Goal: Information Seeking & Learning: Compare options

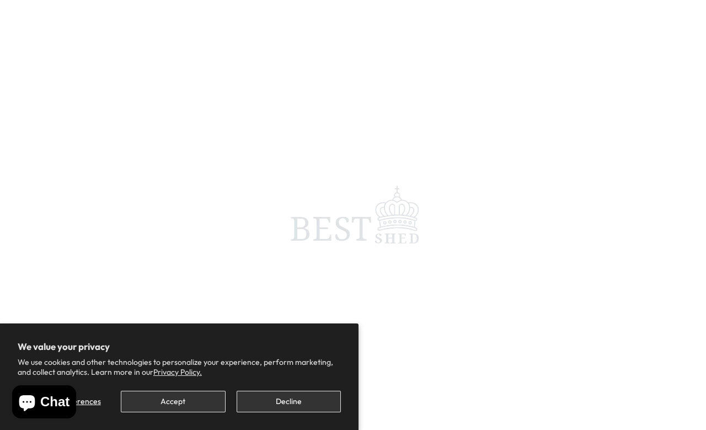
scroll to position [4, 0]
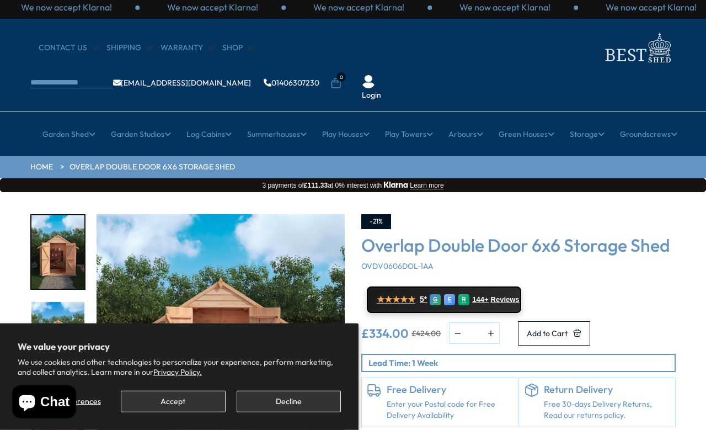
click at [303, 409] on button "Decline" at bounding box center [289, 402] width 104 height 22
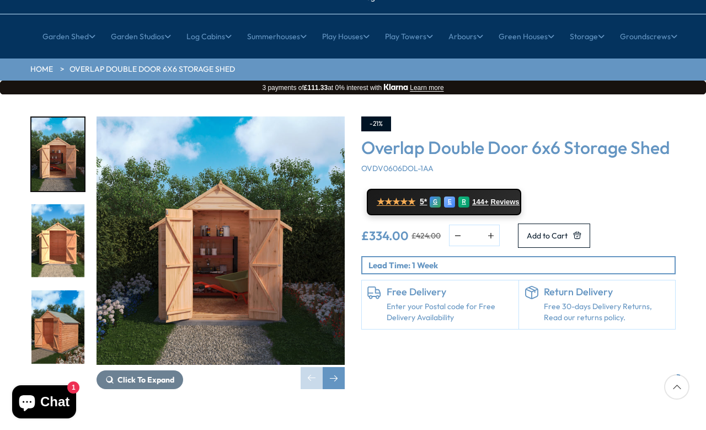
scroll to position [101, 0]
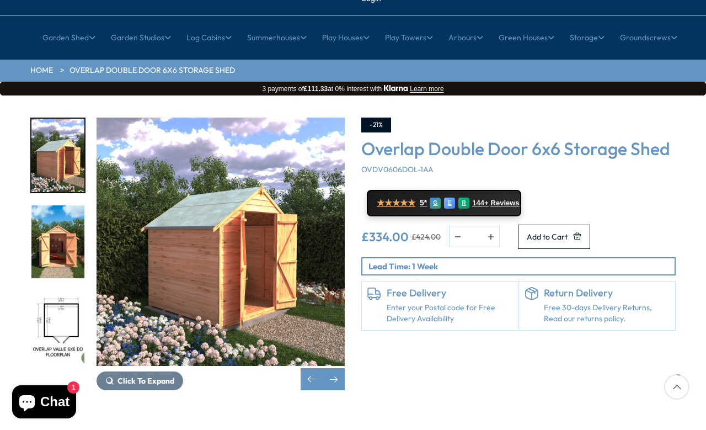
click at [65, 216] on img "5 / 10" at bounding box center [57, 241] width 53 height 73
click at [61, 143] on img "4 / 10" at bounding box center [57, 155] width 53 height 73
click at [82, 120] on img "4 / 10" at bounding box center [57, 155] width 53 height 73
click at [67, 130] on img "4 / 10" at bounding box center [57, 155] width 53 height 73
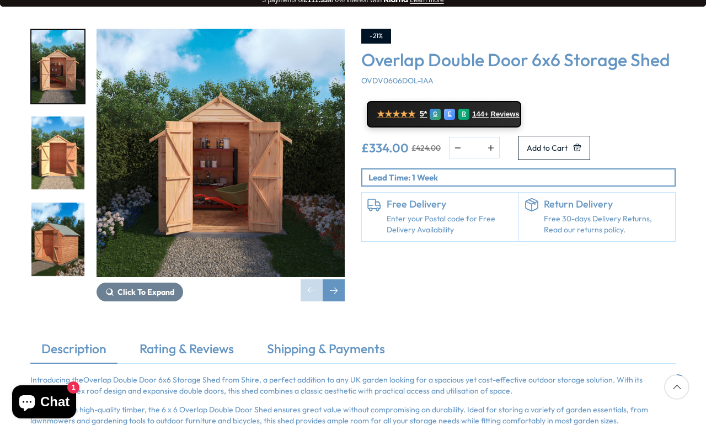
scroll to position [189, 0]
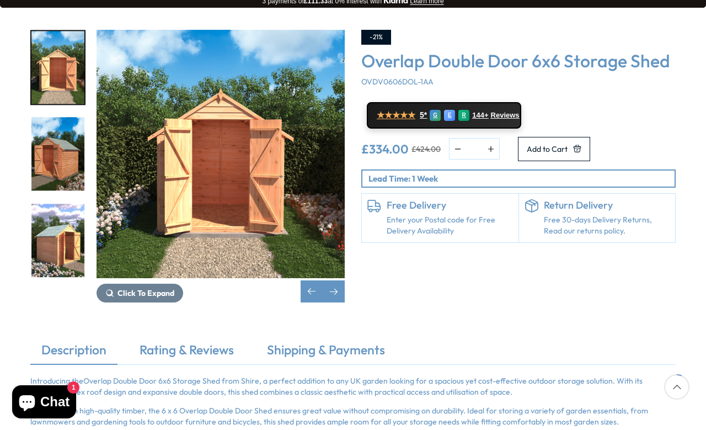
click at [58, 122] on img "3 / 10" at bounding box center [57, 154] width 53 height 73
click at [65, 377] on img "6 / 10" at bounding box center [57, 413] width 53 height 73
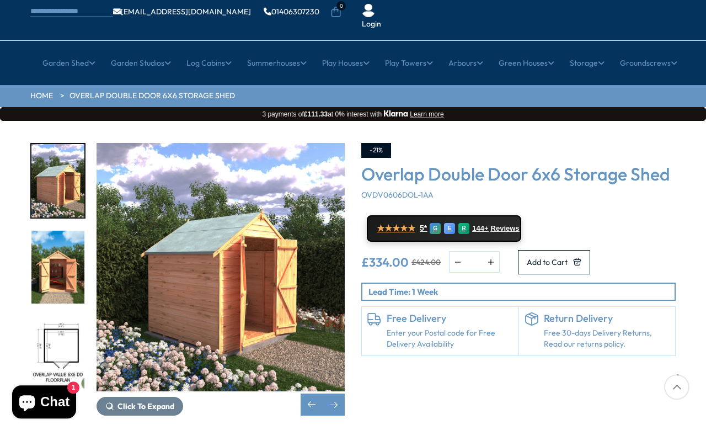
scroll to position [67, 0]
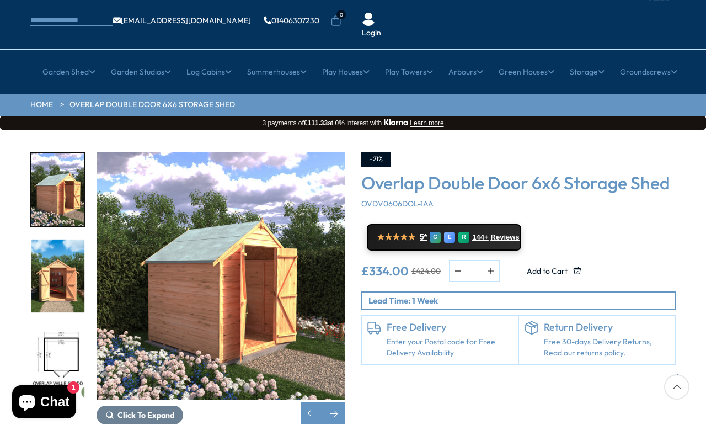
click at [590, 259] on button "Add to Cart" at bounding box center [554, 271] width 72 height 24
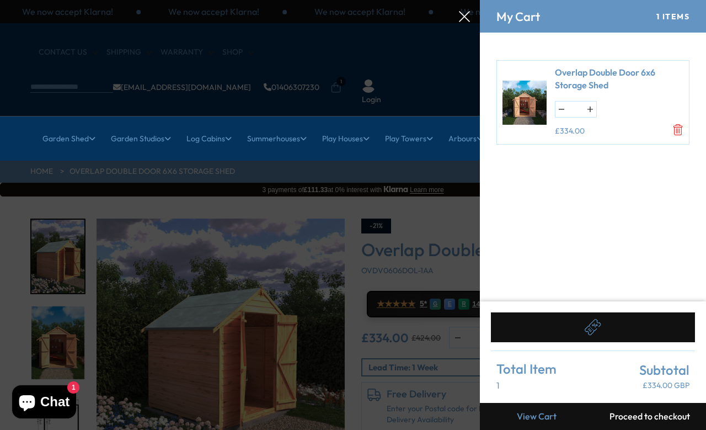
click at [469, 16] on icon at bounding box center [464, 16] width 11 height 11
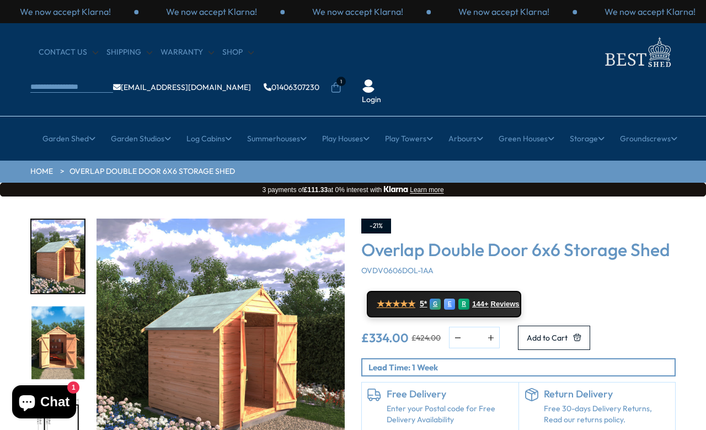
click at [436, 255] on link "7x7 Sheds" at bounding box center [427, 264] width 36 height 19
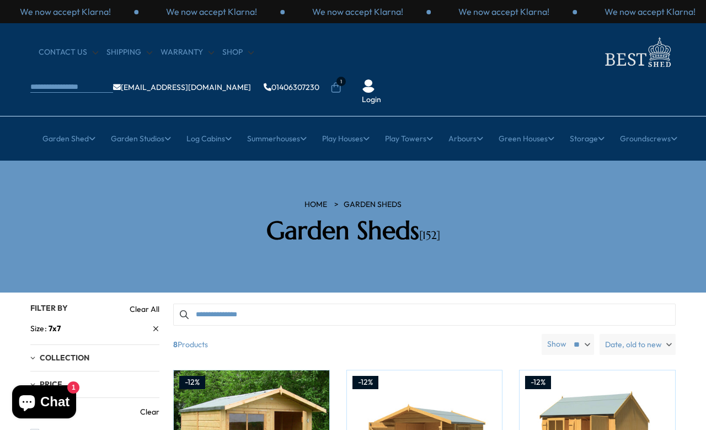
click at [179, 216] on link "Hexagonal Summerhouses" at bounding box center [131, 225] width 97 height 19
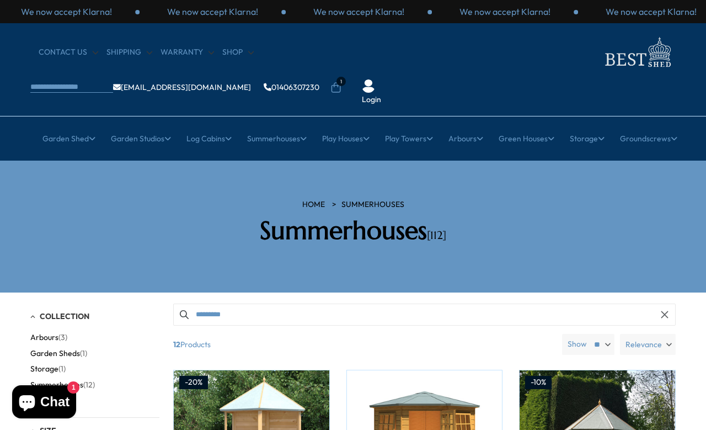
click at [172, 255] on link "Corner Summerhouses" at bounding box center [131, 264] width 82 height 19
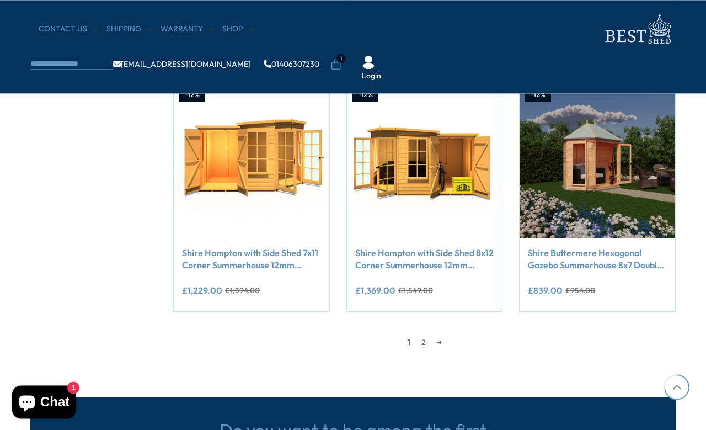
scroll to position [914, 0]
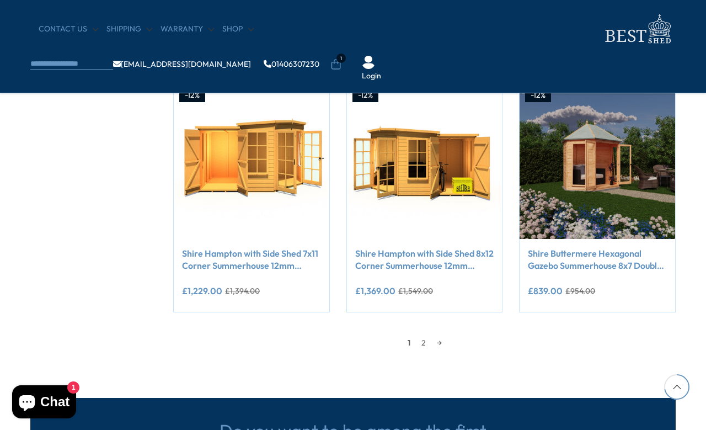
click at [441, 341] on link "→" at bounding box center [439, 342] width 16 height 17
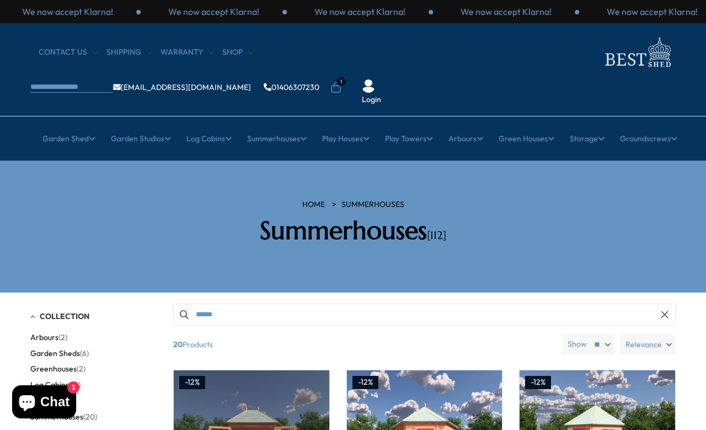
click at [138, 197] on link "All Studios" at bounding box center [131, 206] width 37 height 19
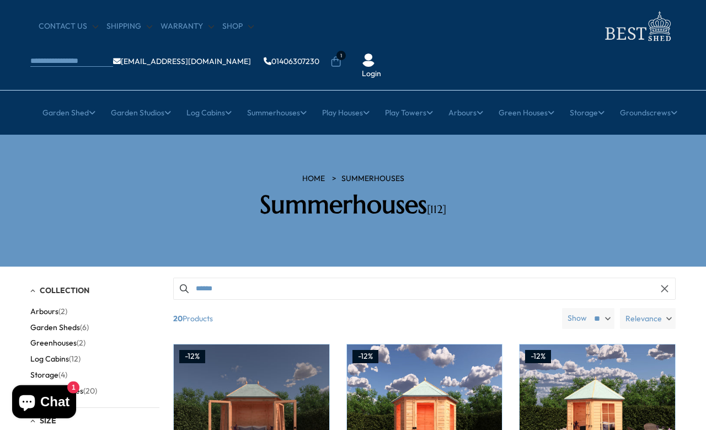
scroll to position [22, 0]
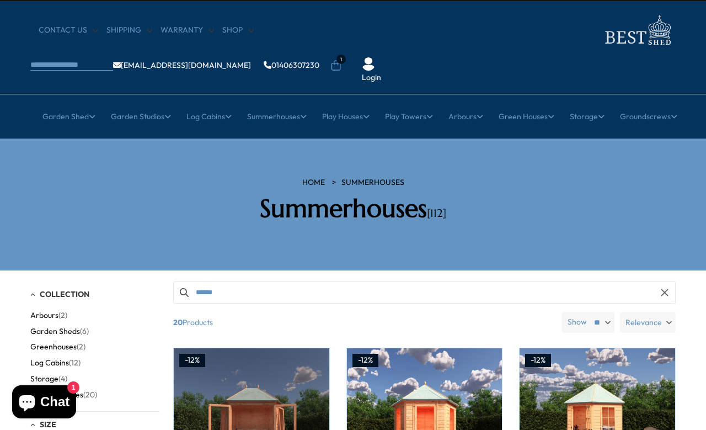
click at [431, 233] on link "7x7 Sheds" at bounding box center [427, 242] width 36 height 19
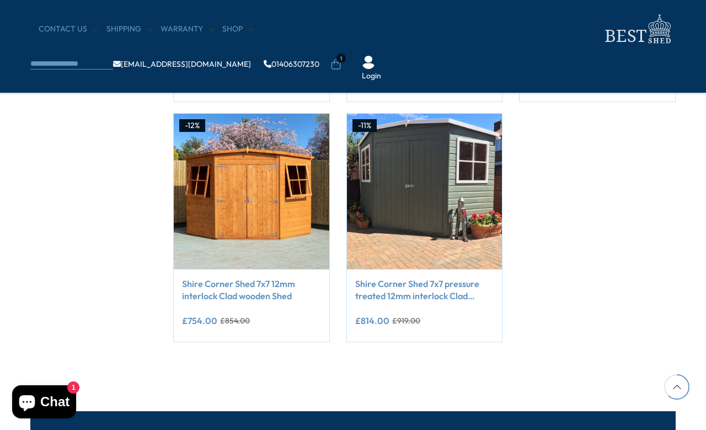
scroll to position [631, 0]
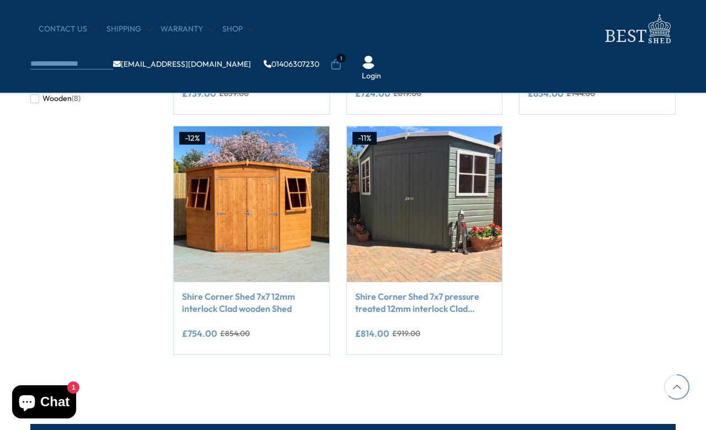
click at [255, 221] on img at bounding box center [252, 204] width 156 height 156
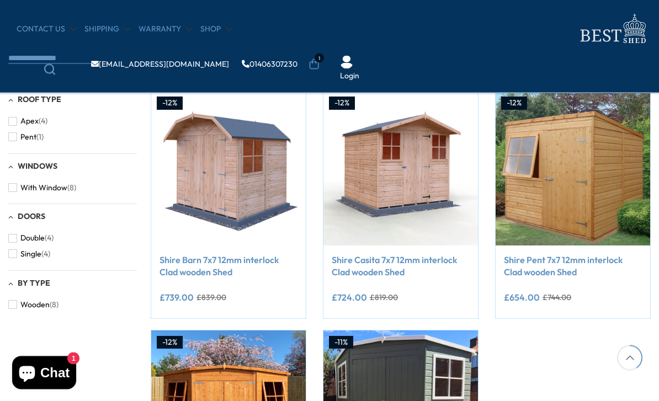
scroll to position [415, 0]
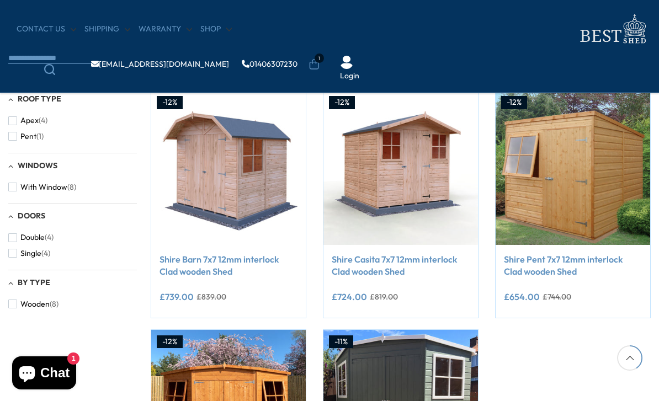
click at [217, 264] on link "Shire Barn 7x7 12mm interlock Clad wooden Shed" at bounding box center [228, 265] width 138 height 25
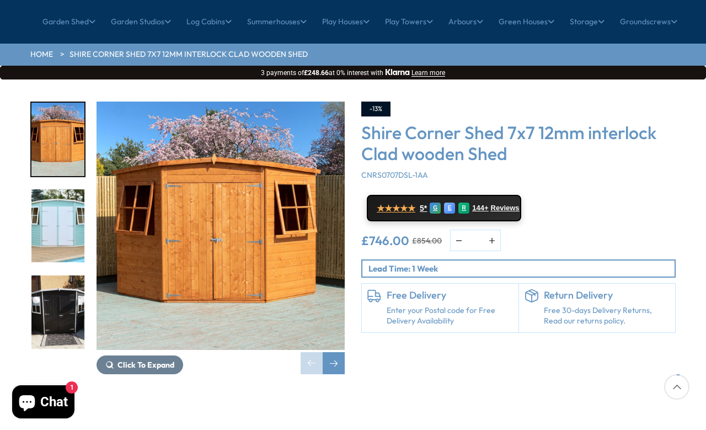
scroll to position [116, 0]
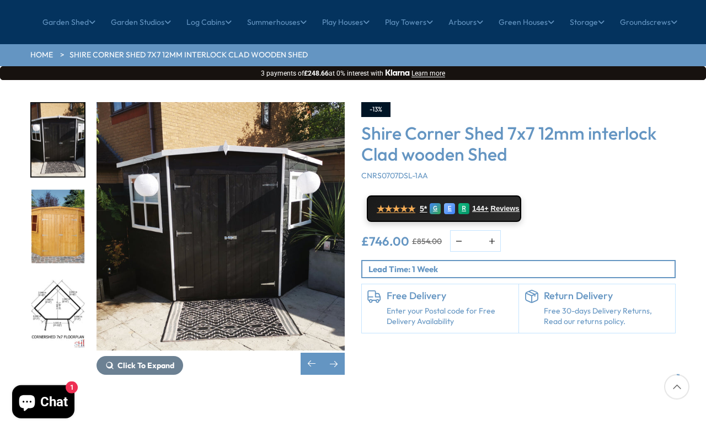
click at [65, 279] on img "5 / 10" at bounding box center [57, 312] width 53 height 73
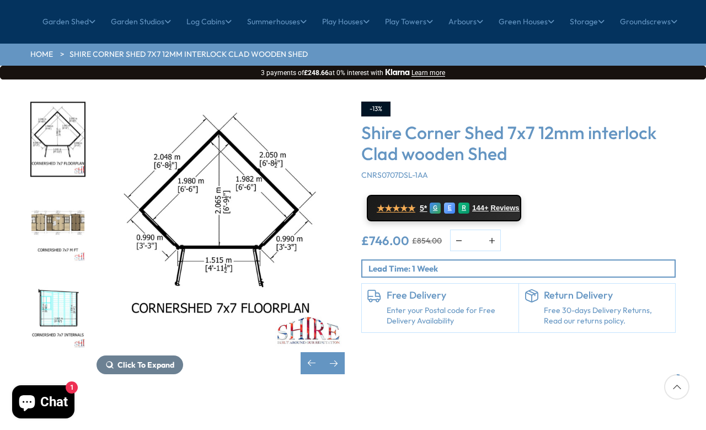
click at [65, 278] on img "7 / 10" at bounding box center [57, 311] width 53 height 73
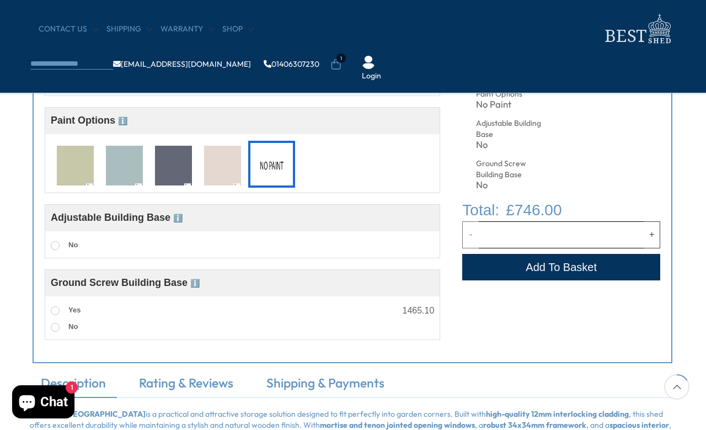
scroll to position [504, 1]
click at [57, 401] on strong "Shire 7x7 Corner Shed" at bounding box center [94, 414] width 102 height 10
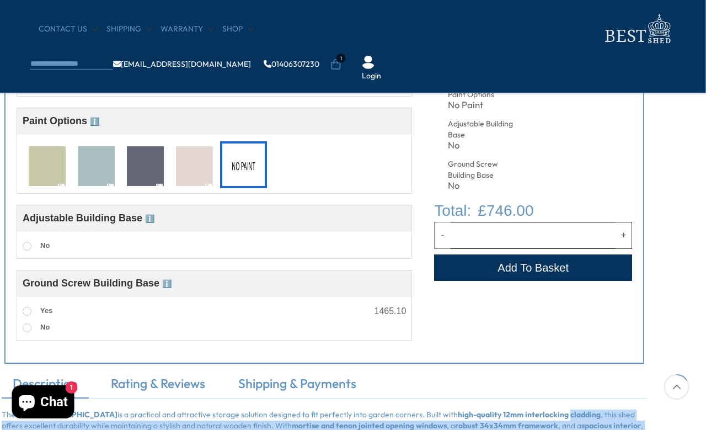
scroll to position [504, 0]
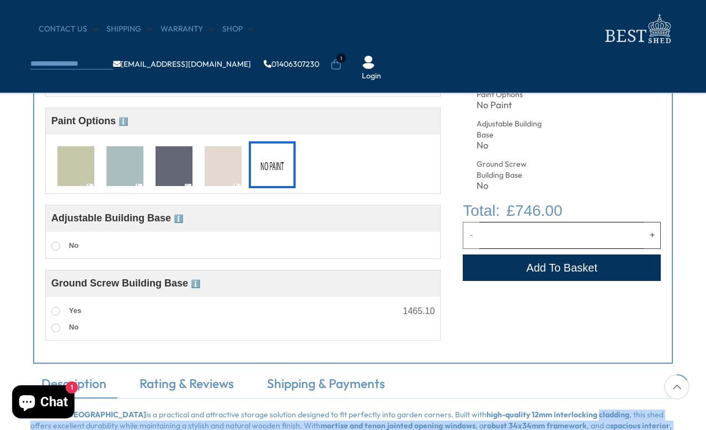
click at [133, 172] on img at bounding box center [124, 166] width 37 height 41
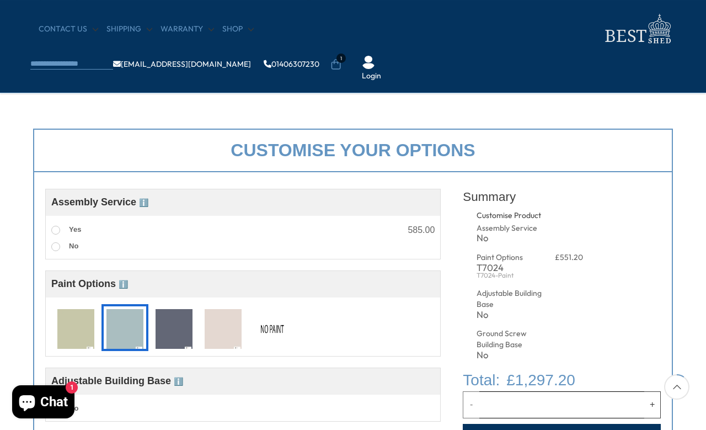
scroll to position [353, 0]
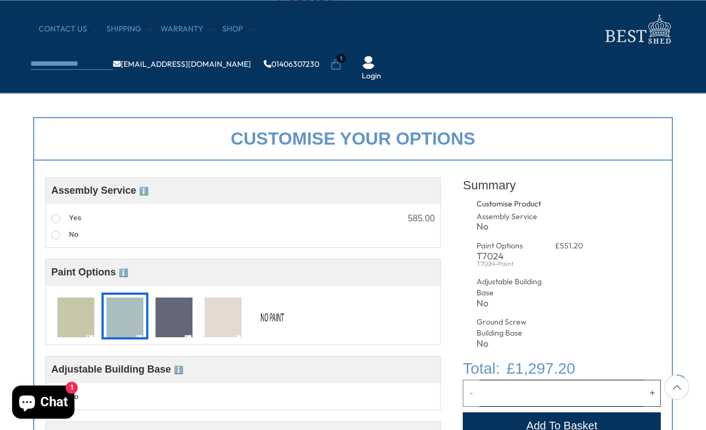
click at [76, 315] on img at bounding box center [75, 317] width 37 height 41
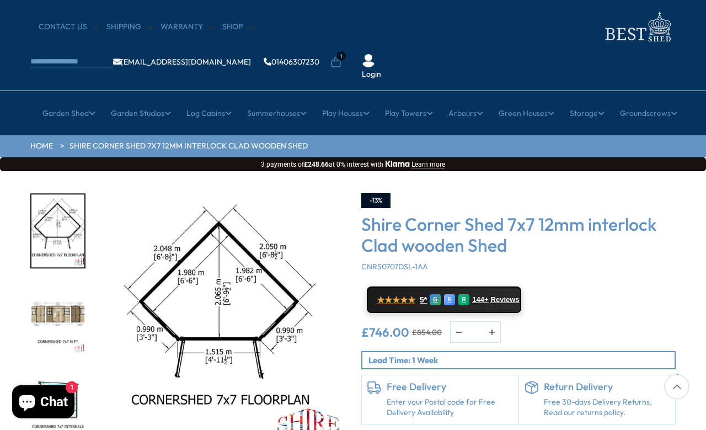
scroll to position [0, 0]
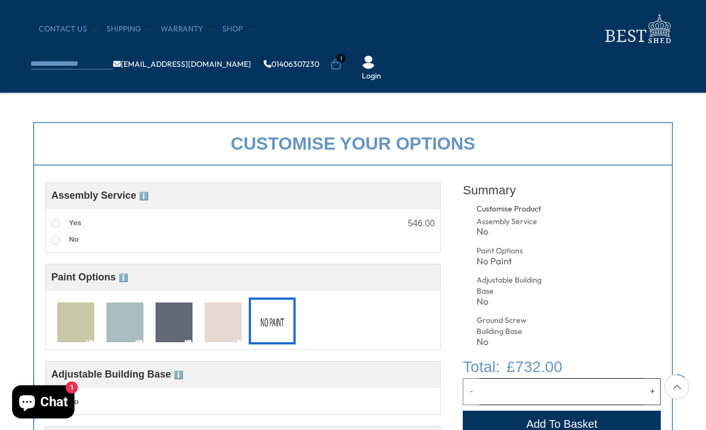
scroll to position [349, 0]
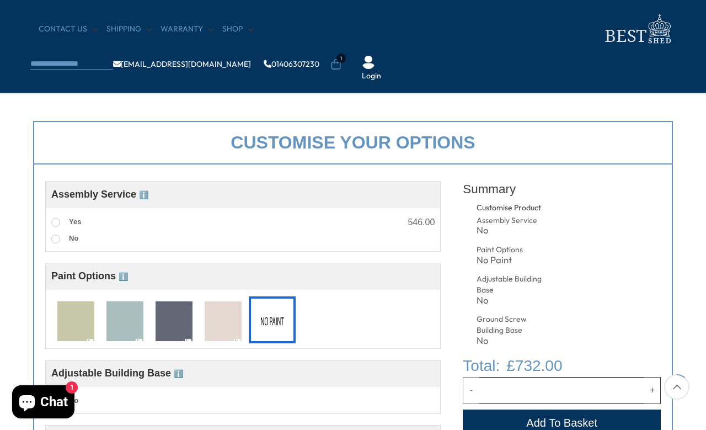
click at [52, 226] on label "Yes" at bounding box center [66, 222] width 30 height 14
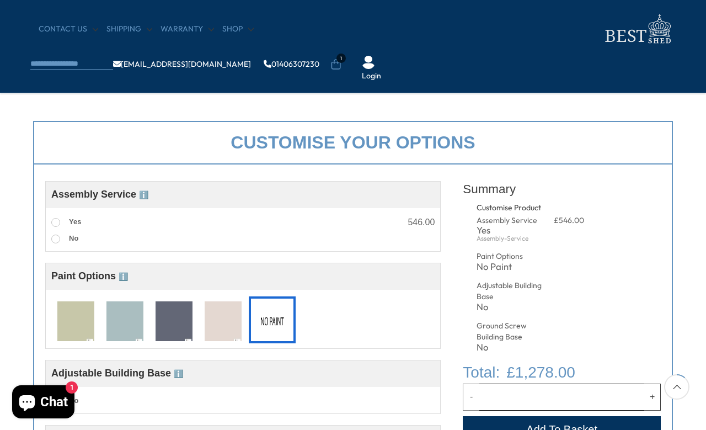
click at [51, 244] on label "No" at bounding box center [64, 239] width 27 height 14
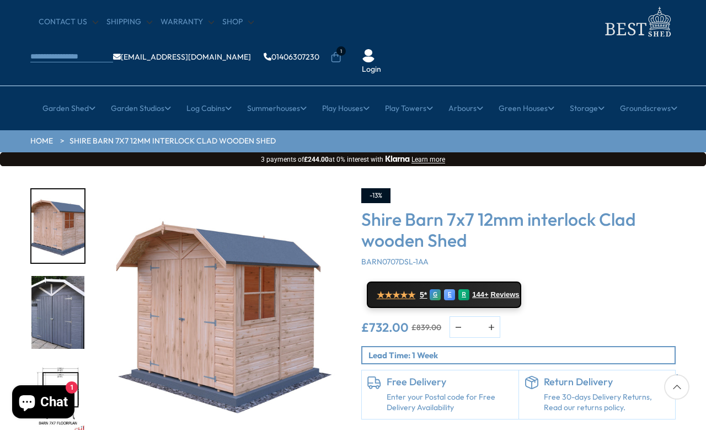
scroll to position [32, 0]
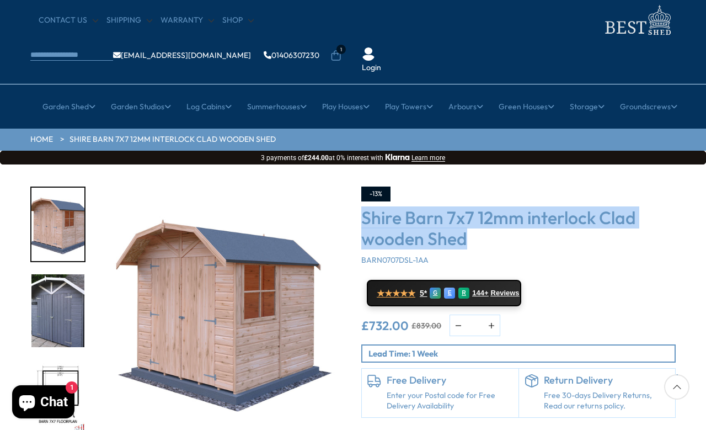
copy h3 "Shire Barn 7x7 12mm interlock Clad wooden Shed"
